Goal: Information Seeking & Learning: Learn about a topic

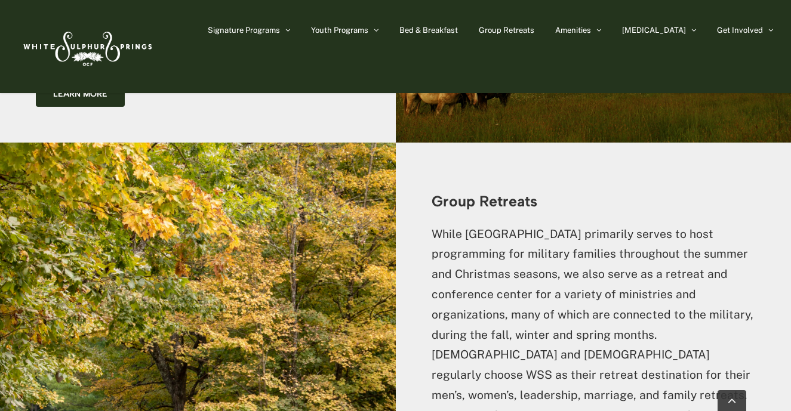
scroll to position [2598, 0]
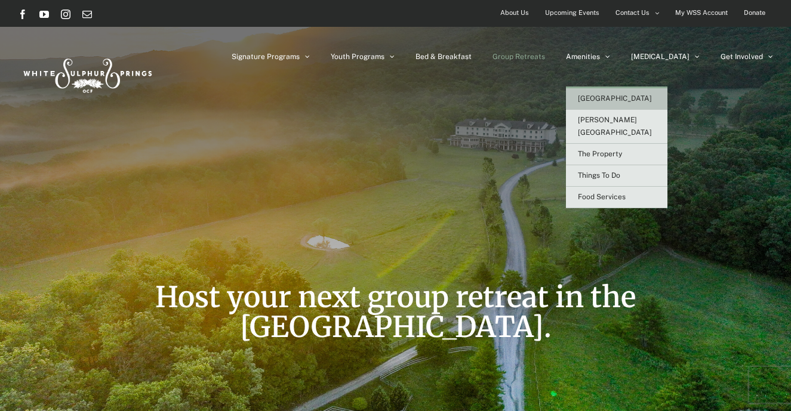
click at [633, 97] on span "[GEOGRAPHIC_DATA]" at bounding box center [615, 98] width 74 height 8
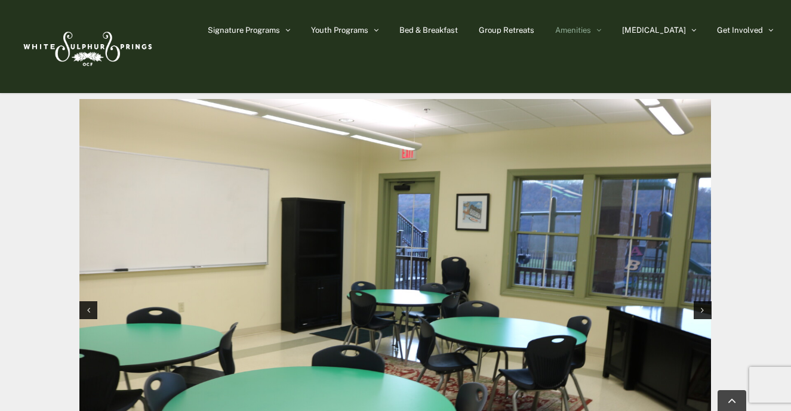
scroll to position [1129, 0]
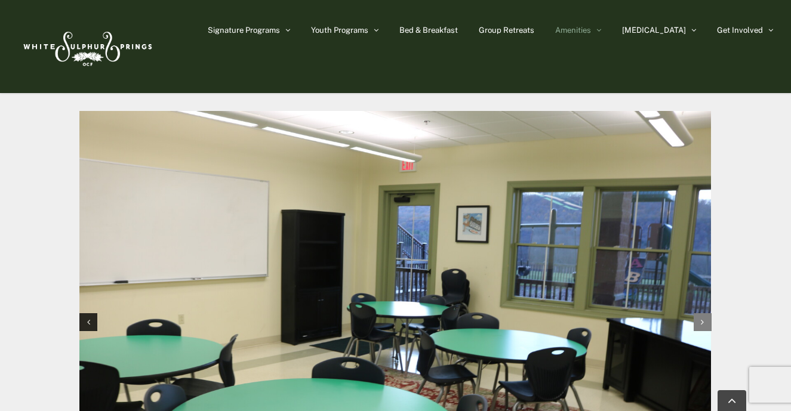
click at [704, 313] on div "Next slide" at bounding box center [703, 322] width 18 height 18
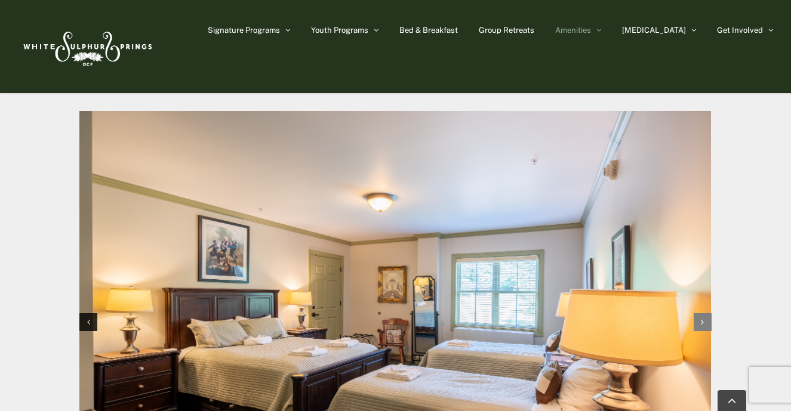
click at [704, 313] on div "Next slide" at bounding box center [703, 322] width 18 height 18
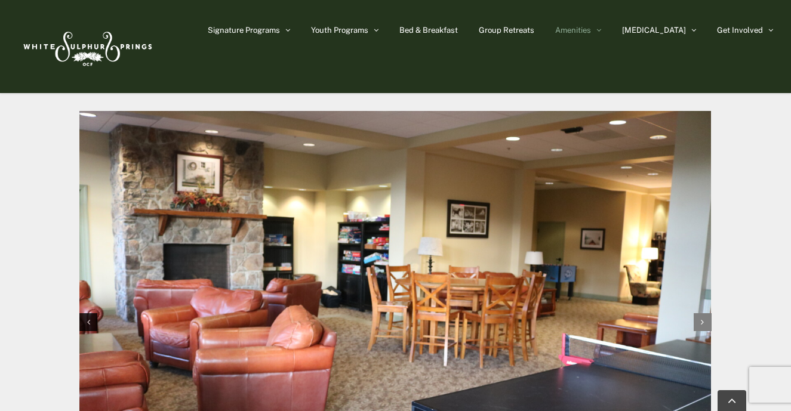
click at [704, 313] on div "Next slide" at bounding box center [703, 322] width 18 height 18
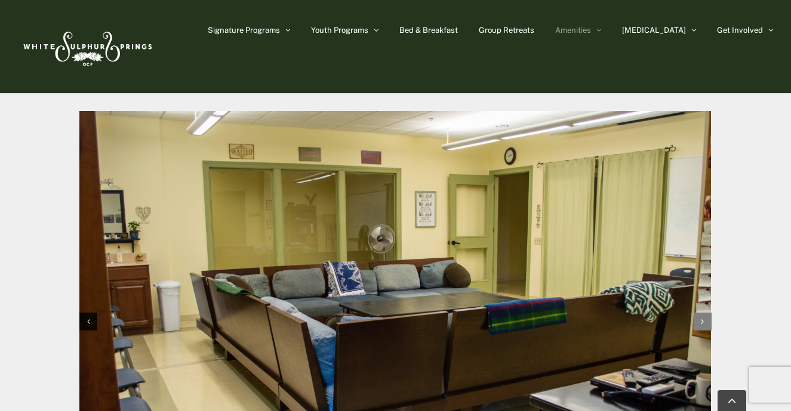
click at [704, 313] on div "Next slide" at bounding box center [703, 322] width 18 height 18
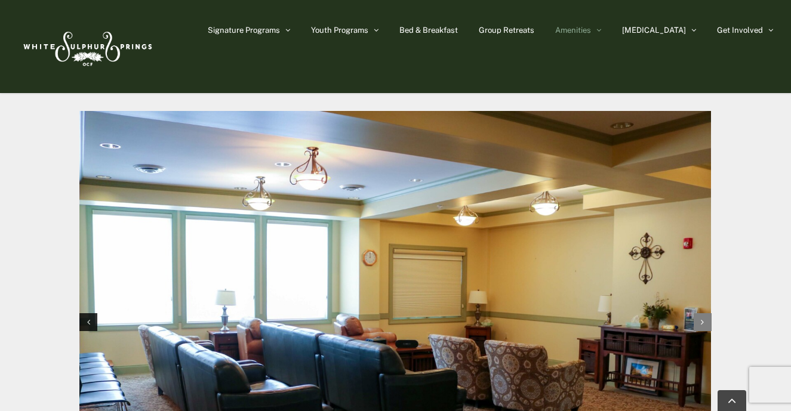
click at [704, 313] on div "Next slide" at bounding box center [703, 322] width 18 height 18
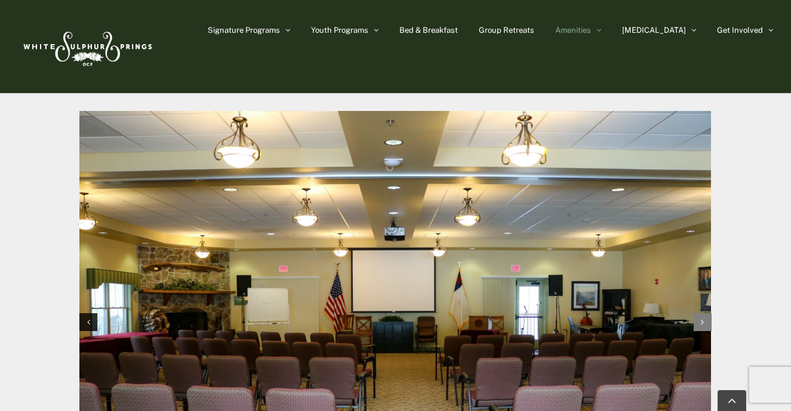
click at [704, 313] on div "Next slide" at bounding box center [703, 322] width 18 height 18
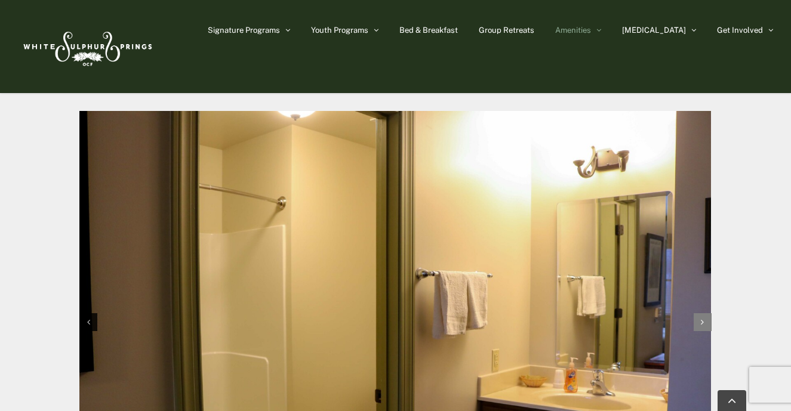
click at [704, 313] on div "Next slide" at bounding box center [703, 322] width 18 height 18
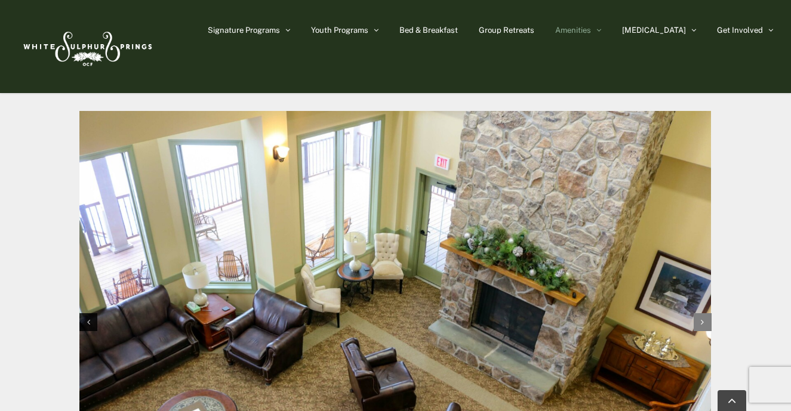
click at [704, 313] on div "Next slide" at bounding box center [703, 322] width 18 height 18
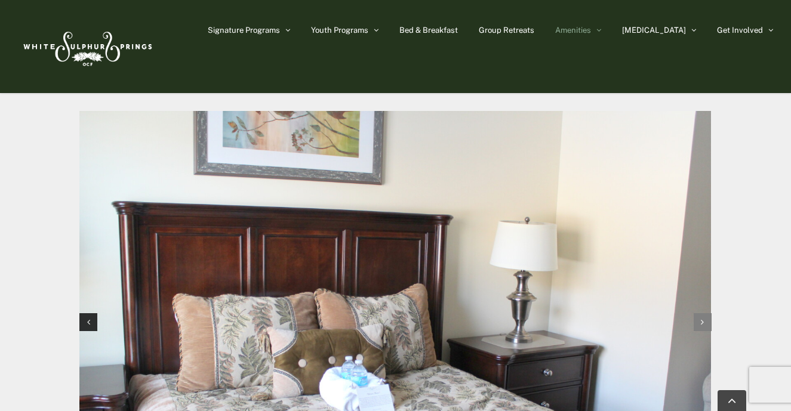
click at [704, 313] on div "Next slide" at bounding box center [703, 322] width 18 height 18
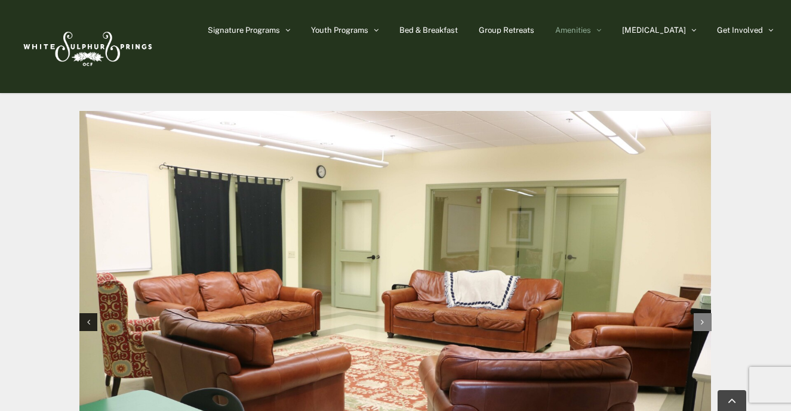
click at [704, 313] on div "Next slide" at bounding box center [703, 322] width 18 height 18
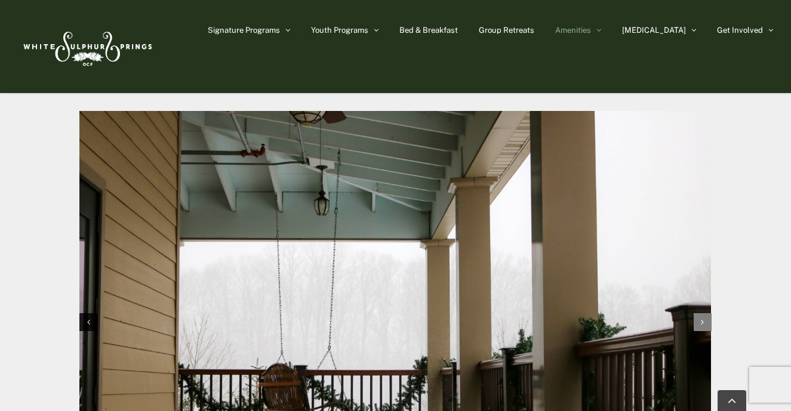
click at [704, 313] on div "Next slide" at bounding box center [703, 322] width 18 height 18
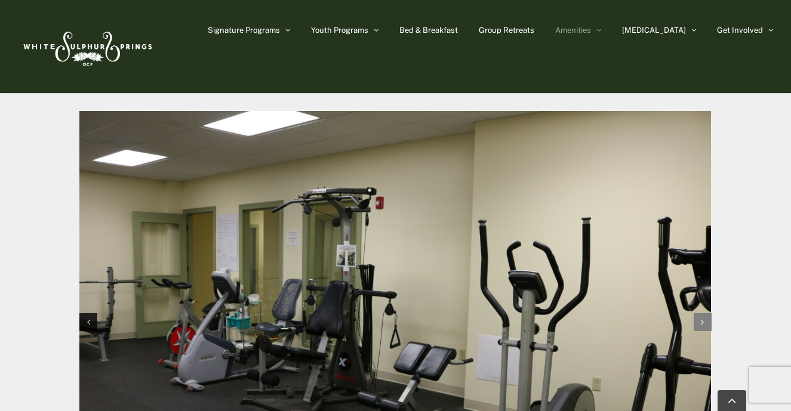
click at [704, 313] on div "Next slide" at bounding box center [703, 322] width 18 height 18
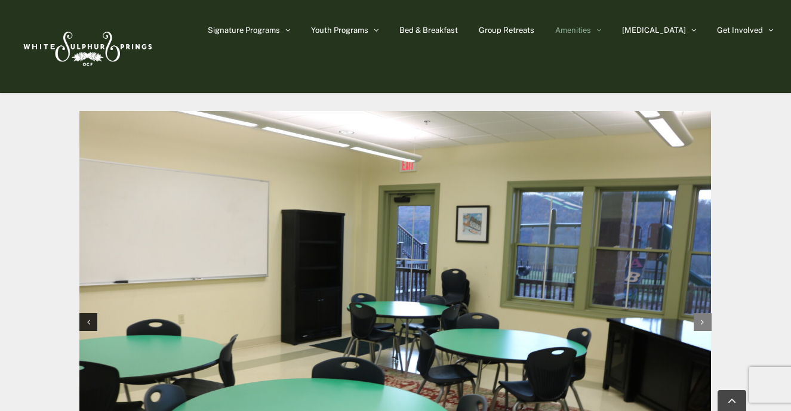
click at [704, 313] on div "Next slide" at bounding box center [703, 322] width 18 height 18
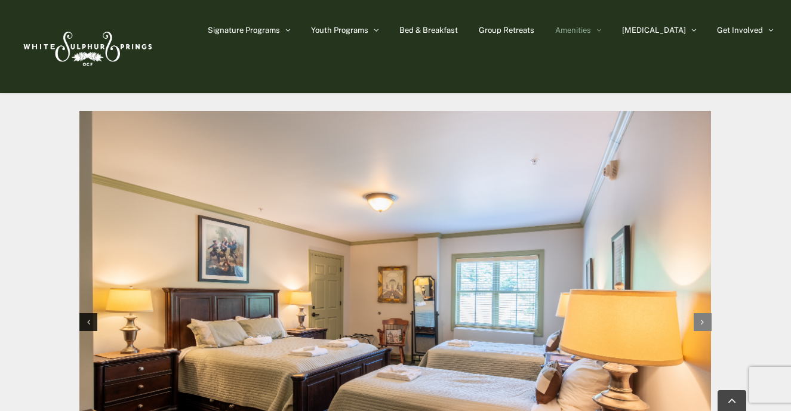
click at [704, 313] on div "Next slide" at bounding box center [703, 322] width 18 height 18
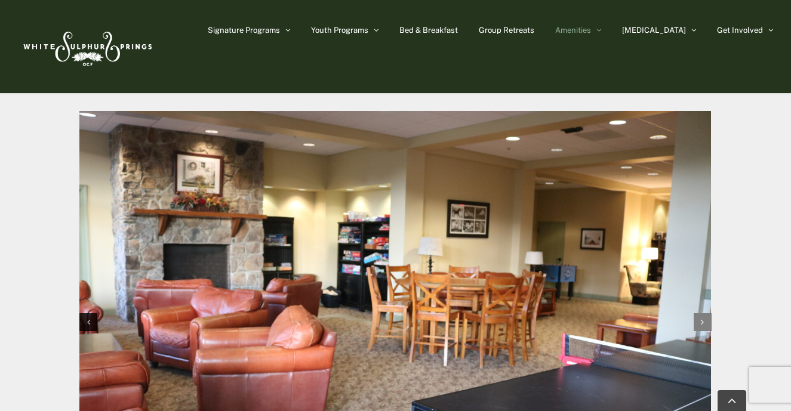
click at [704, 313] on div "Next slide" at bounding box center [703, 322] width 18 height 18
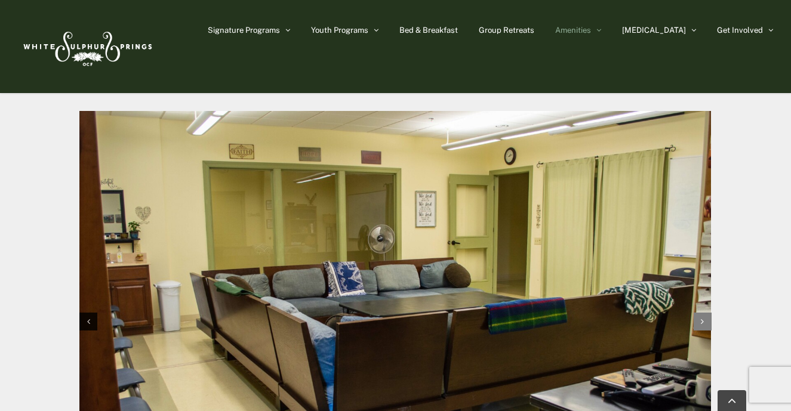
click at [704, 313] on div "Next slide" at bounding box center [703, 322] width 18 height 18
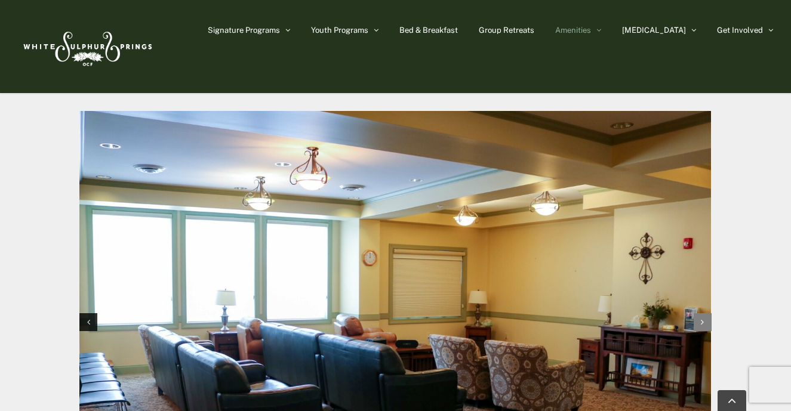
click at [704, 313] on div "Next slide" at bounding box center [703, 322] width 18 height 18
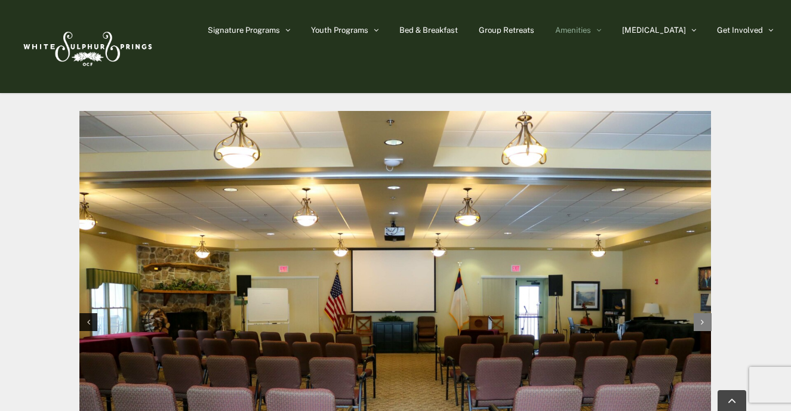
click at [704, 313] on div "Next slide" at bounding box center [703, 322] width 18 height 18
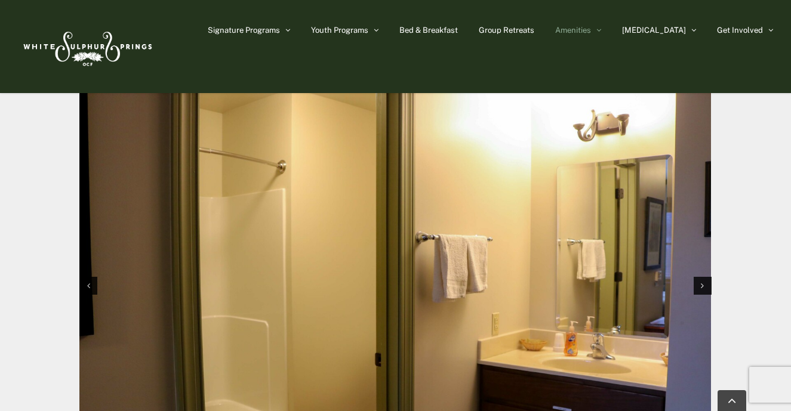
scroll to position [1213, 0]
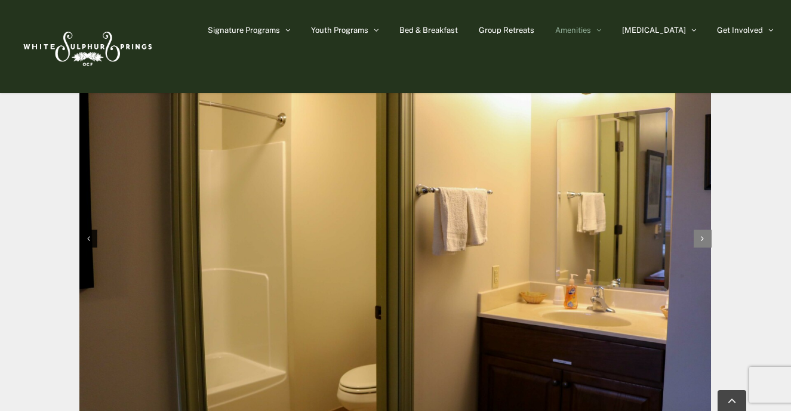
click at [705, 230] on div "Next slide" at bounding box center [703, 239] width 18 height 18
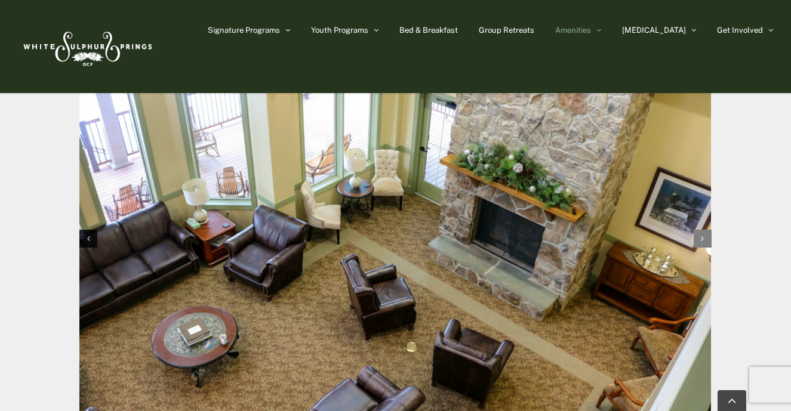
click at [705, 230] on div "Next slide" at bounding box center [703, 239] width 18 height 18
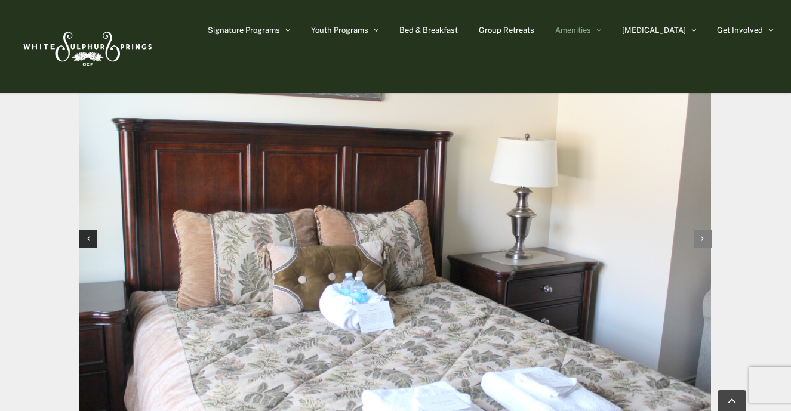
click at [705, 230] on div "Next slide" at bounding box center [703, 239] width 18 height 18
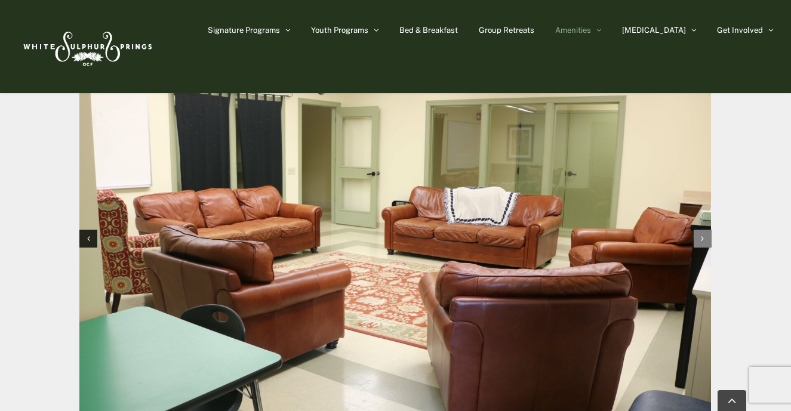
click at [705, 230] on div "Next slide" at bounding box center [703, 239] width 18 height 18
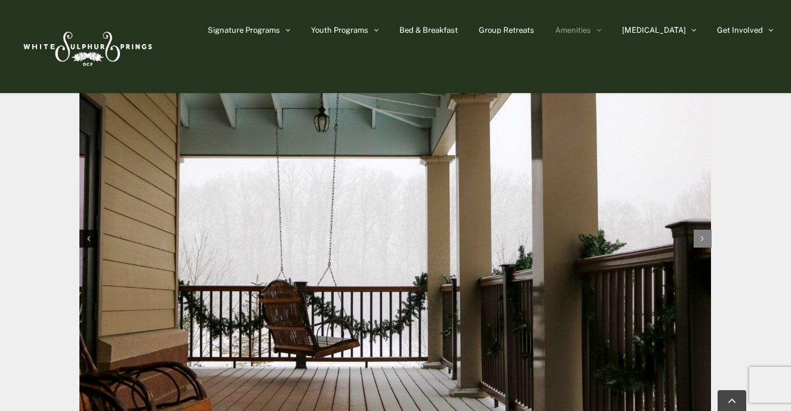
click at [705, 230] on div "Next slide" at bounding box center [703, 239] width 18 height 18
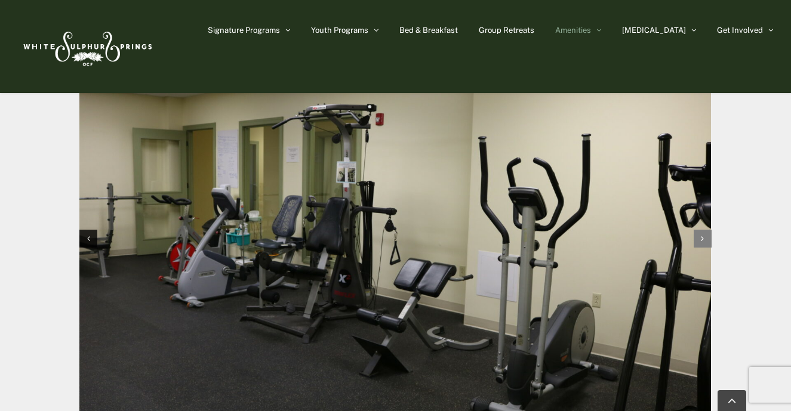
click at [705, 230] on div "Next slide" at bounding box center [703, 239] width 18 height 18
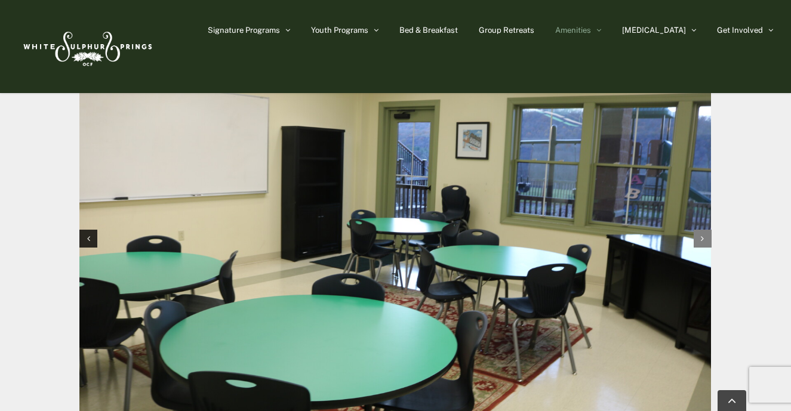
click at [705, 230] on div "Next slide" at bounding box center [703, 239] width 18 height 18
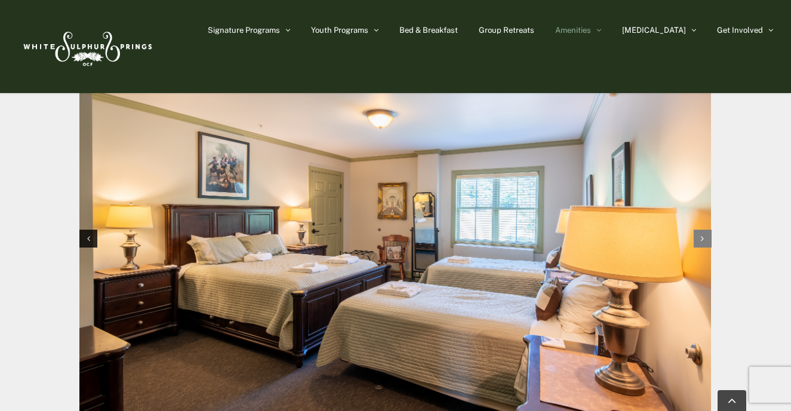
click at [705, 230] on div "Next slide" at bounding box center [703, 239] width 18 height 18
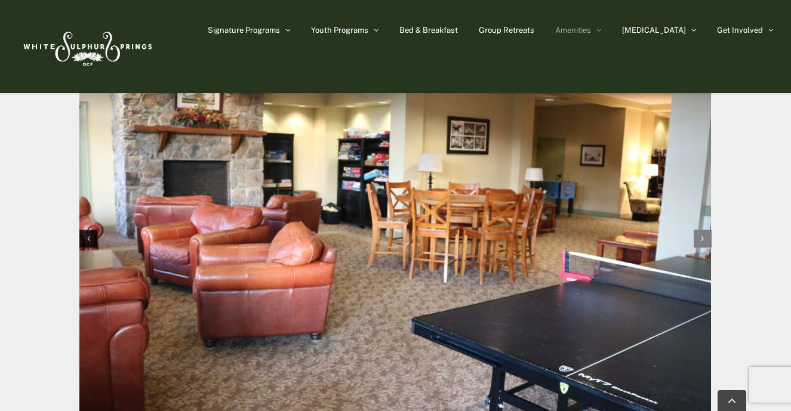
click at [705, 230] on div "Next slide" at bounding box center [703, 239] width 18 height 18
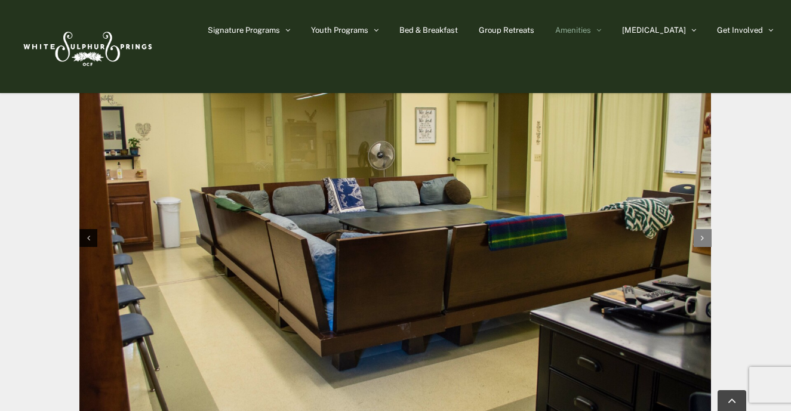
click at [705, 229] on div "Next slide" at bounding box center [703, 238] width 18 height 18
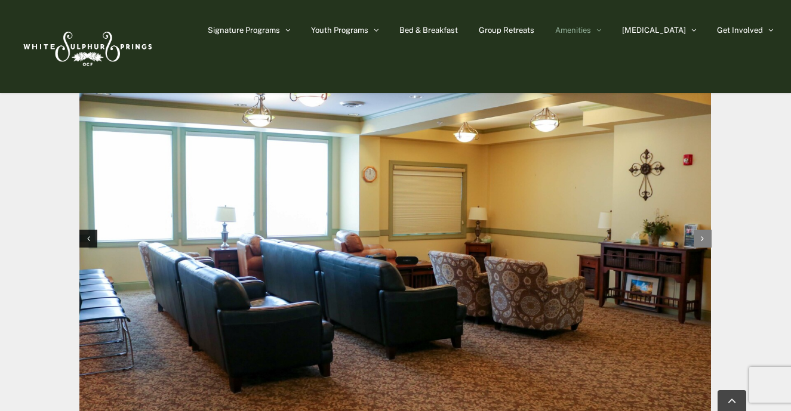
click at [705, 230] on div "Next slide" at bounding box center [703, 239] width 18 height 18
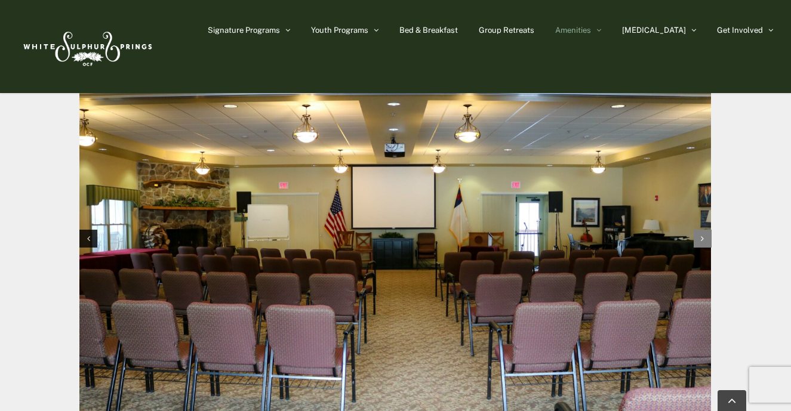
click at [705, 230] on div "Next slide" at bounding box center [703, 239] width 18 height 18
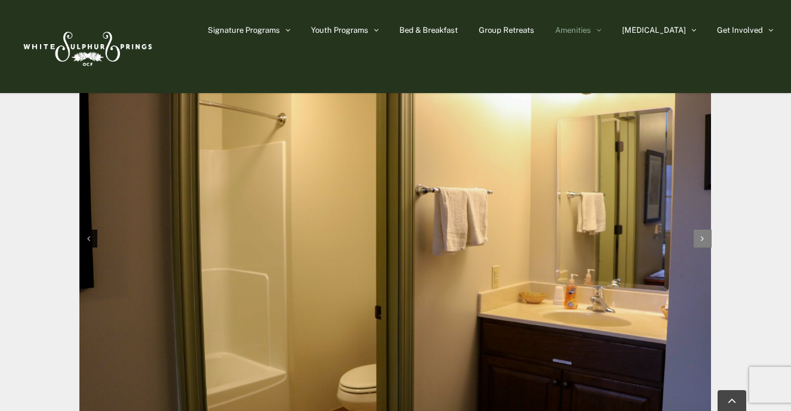
click at [705, 230] on div "Next slide" at bounding box center [703, 239] width 18 height 18
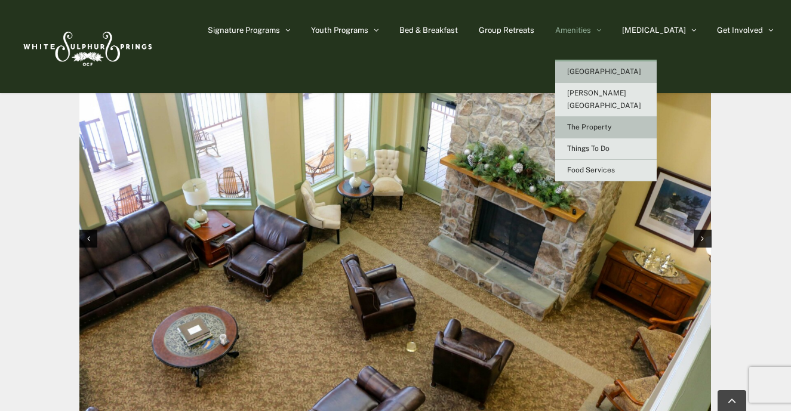
click at [611, 123] on span "The Property" at bounding box center [589, 127] width 44 height 8
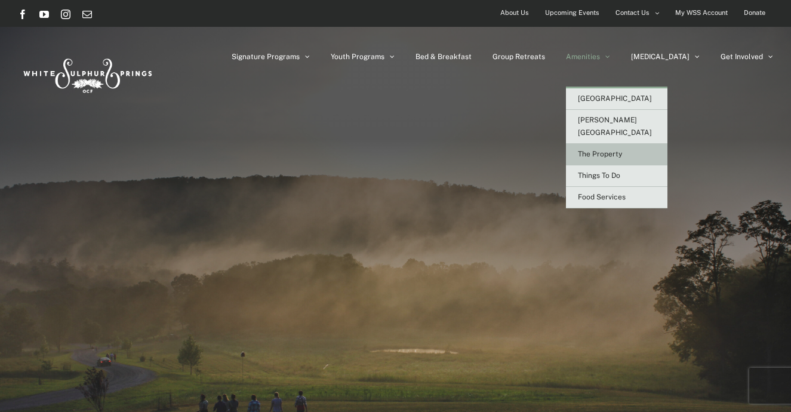
click at [622, 150] on span "The Property" at bounding box center [600, 154] width 44 height 8
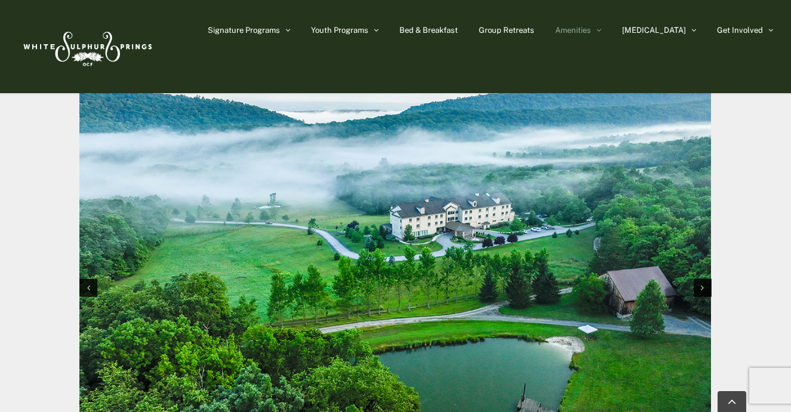
scroll to position [1240, 0]
click at [703, 283] on icon "Next slide" at bounding box center [702, 287] width 3 height 8
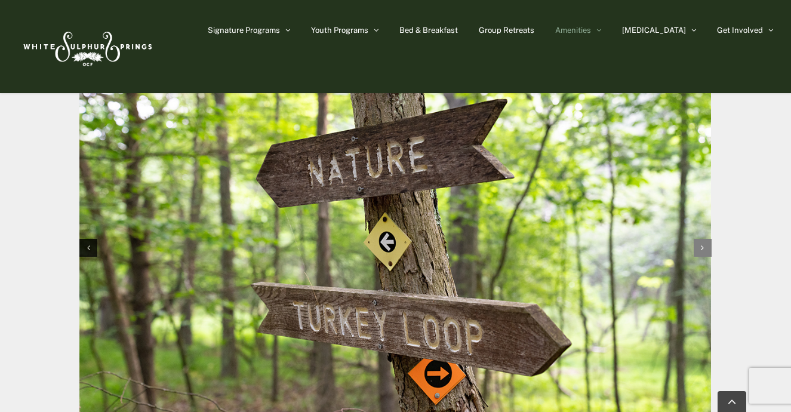
scroll to position [1280, 0]
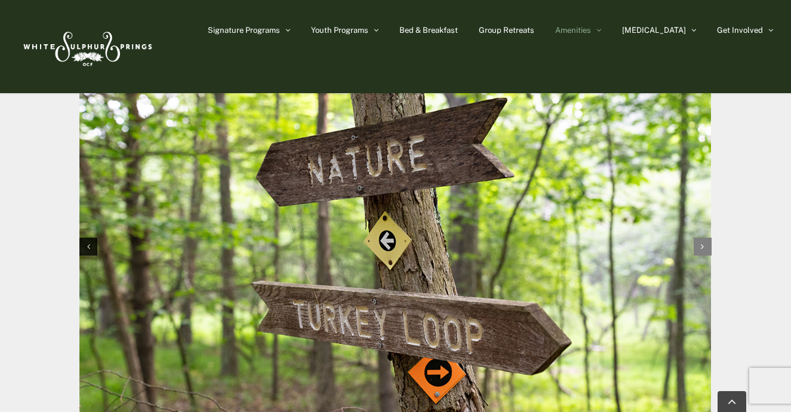
click at [704, 242] on icon "Next slide" at bounding box center [702, 246] width 3 height 8
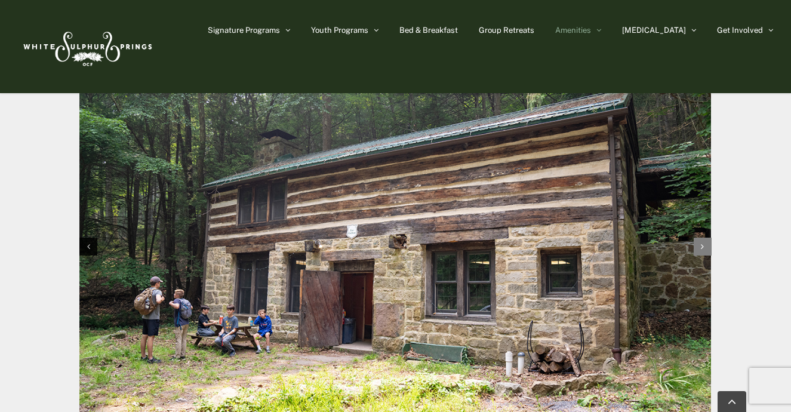
click at [704, 242] on icon "Next slide" at bounding box center [702, 246] width 3 height 8
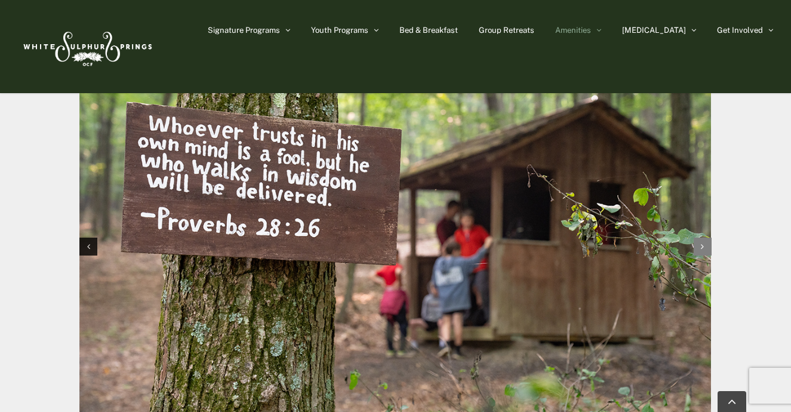
click at [704, 242] on icon "Next slide" at bounding box center [702, 246] width 3 height 8
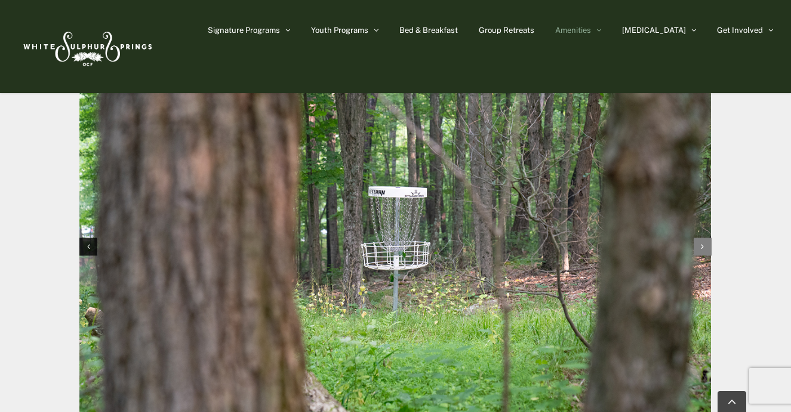
click at [704, 242] on icon "Next slide" at bounding box center [702, 246] width 3 height 8
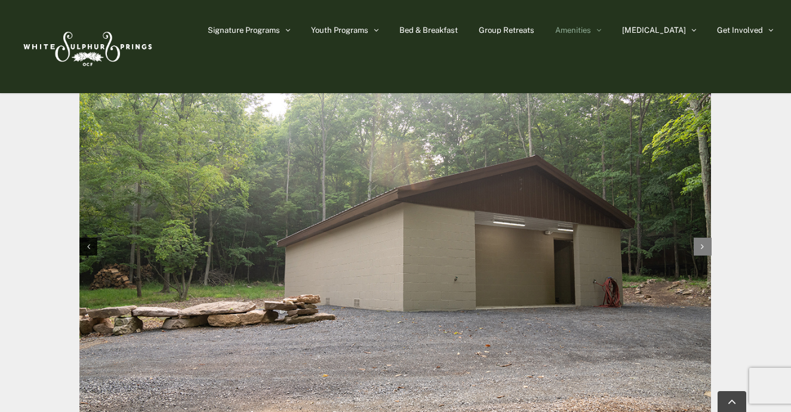
click at [704, 242] on icon "Next slide" at bounding box center [702, 246] width 3 height 8
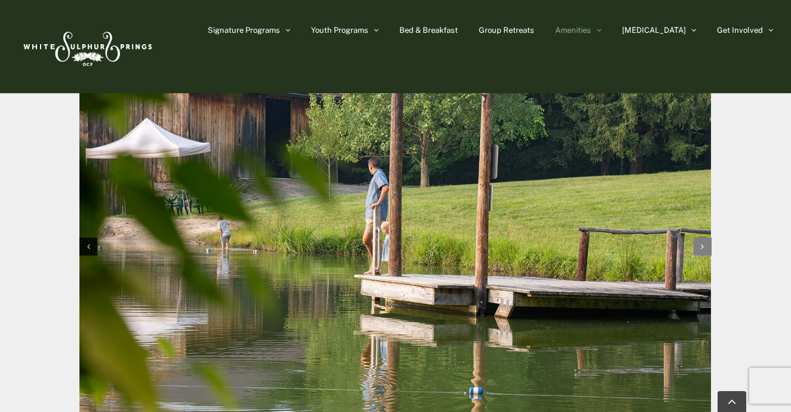
click at [704, 242] on icon "Next slide" at bounding box center [702, 246] width 3 height 8
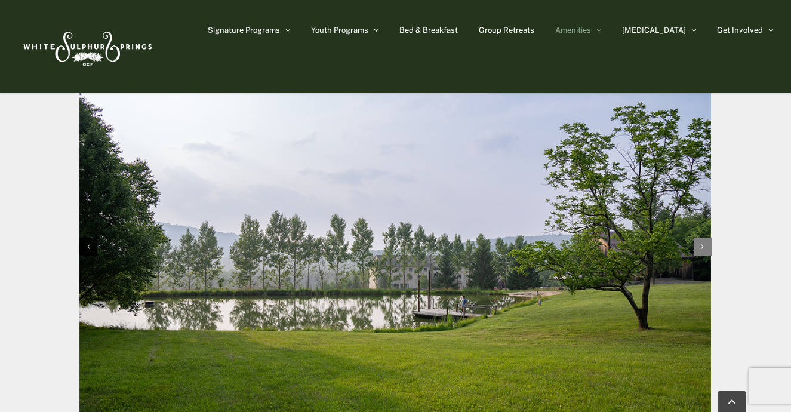
click at [704, 242] on icon "Next slide" at bounding box center [702, 246] width 3 height 8
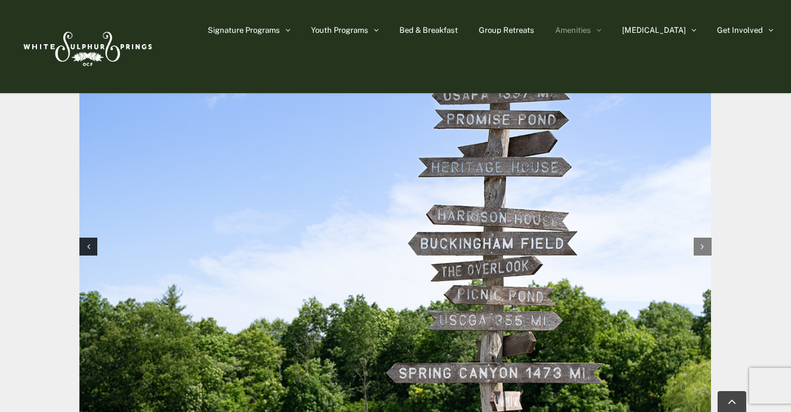
click at [704, 242] on icon "Next slide" at bounding box center [702, 246] width 3 height 8
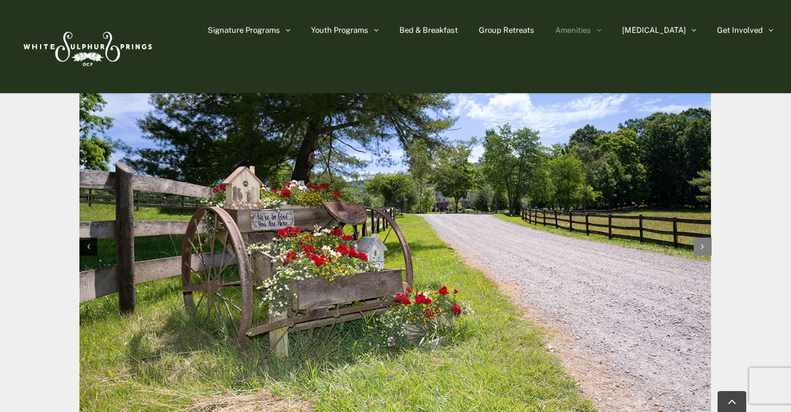
click at [704, 242] on icon "Next slide" at bounding box center [702, 246] width 3 height 8
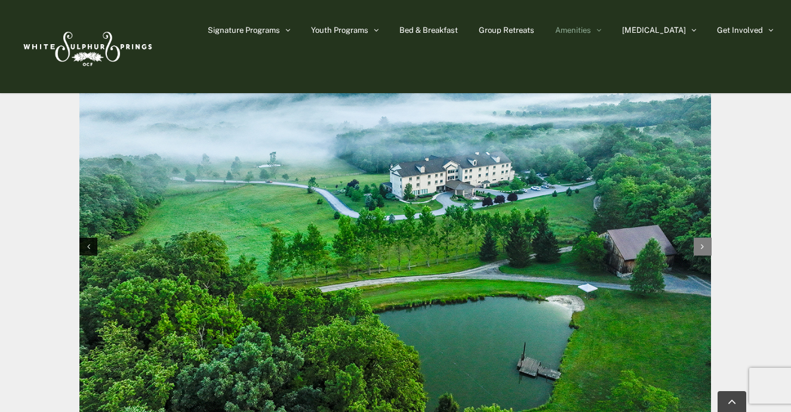
click at [704, 242] on icon "Next slide" at bounding box center [702, 246] width 3 height 8
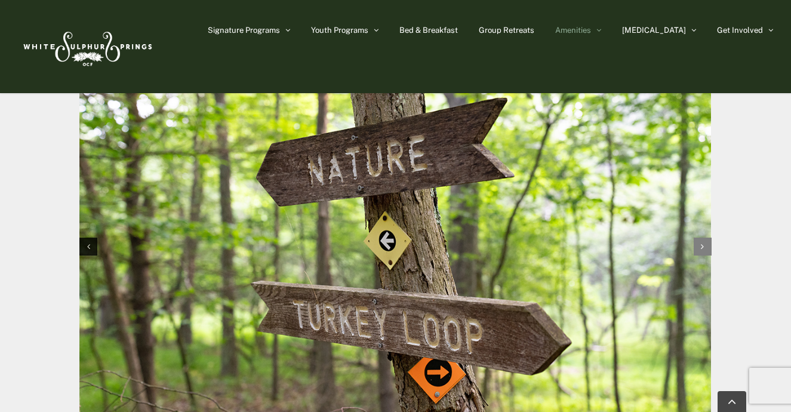
click at [704, 242] on icon "Next slide" at bounding box center [702, 246] width 3 height 8
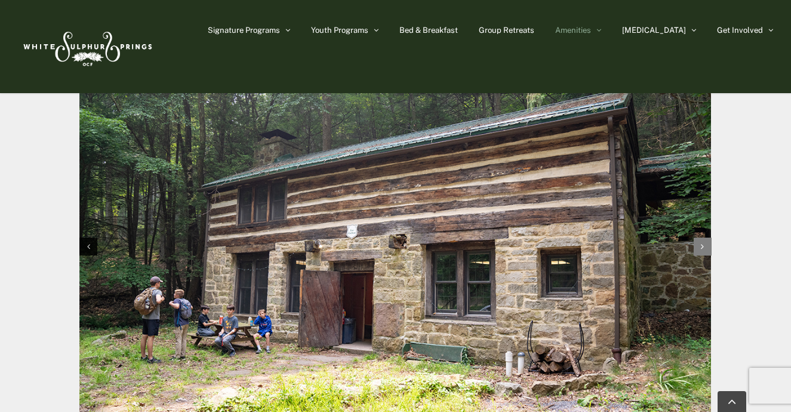
click at [704, 242] on icon "Next slide" at bounding box center [702, 246] width 3 height 8
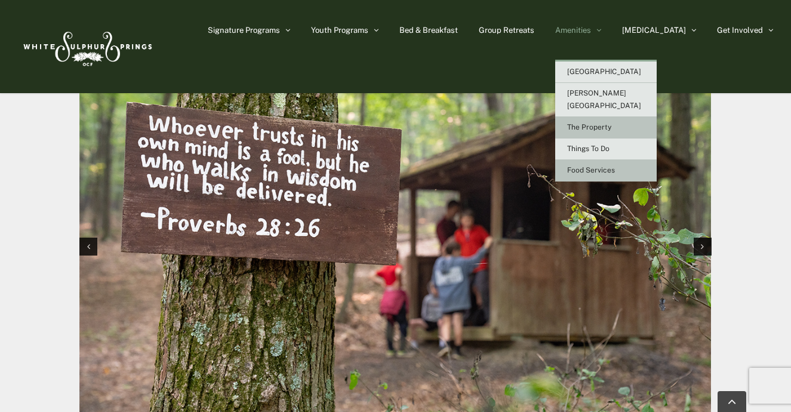
click at [615, 166] on span "Food Services" at bounding box center [591, 170] width 48 height 8
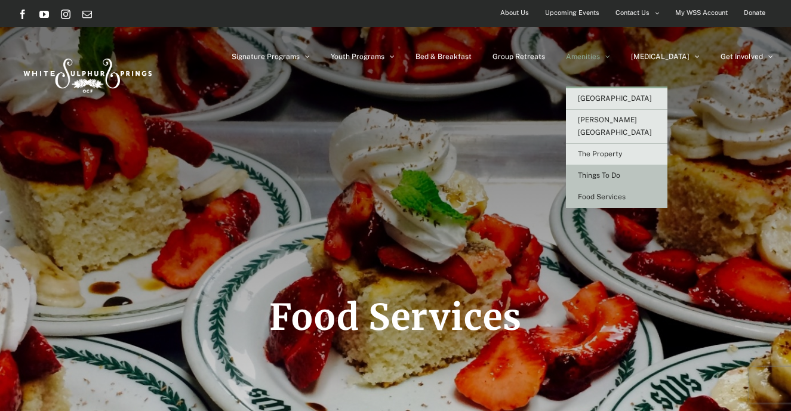
click at [620, 171] on span "Things To Do" at bounding box center [599, 175] width 42 height 8
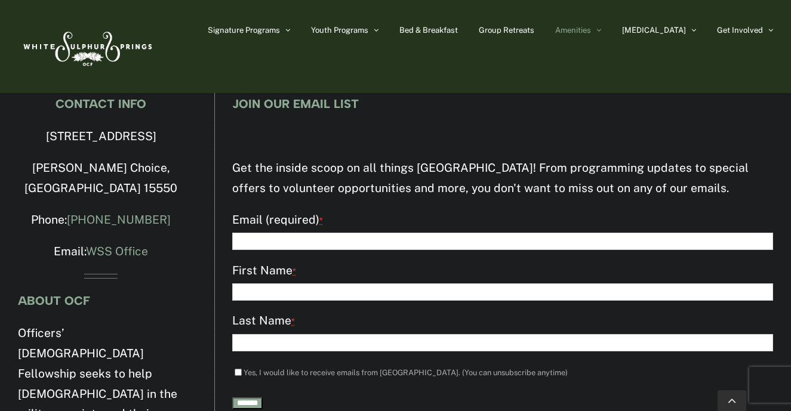
scroll to position [4363, 0]
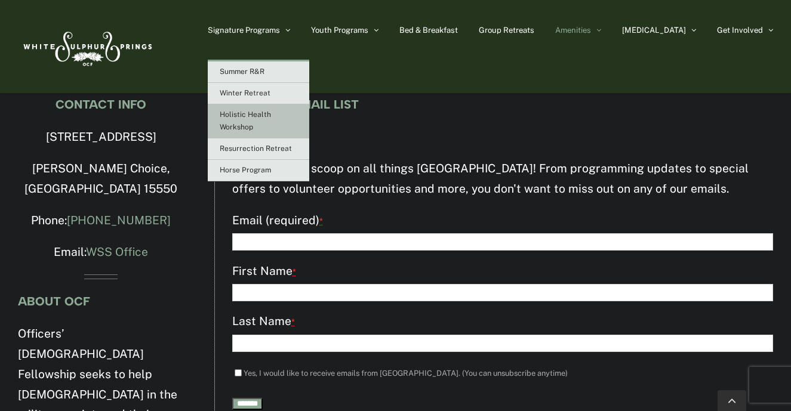
click at [271, 114] on span "Holistic Health Workshop" at bounding box center [245, 120] width 51 height 21
